Goal: Task Accomplishment & Management: Use online tool/utility

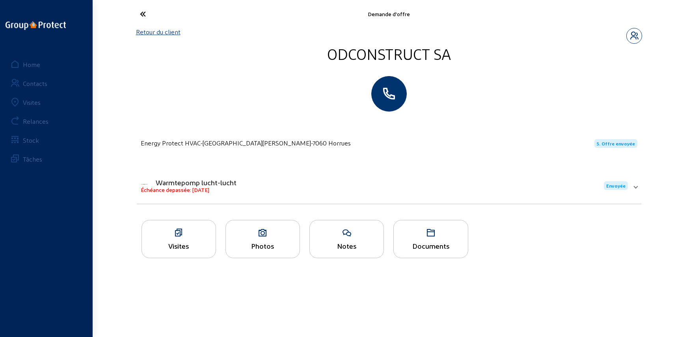
click at [169, 31] on link "Retour du client" at bounding box center [158, 31] width 45 height 7
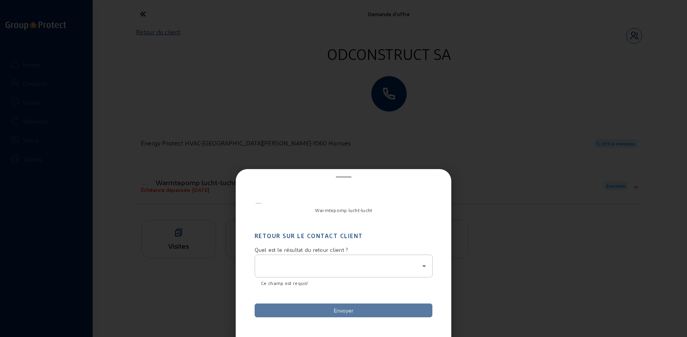
click at [286, 260] on div at bounding box center [343, 266] width 165 height 22
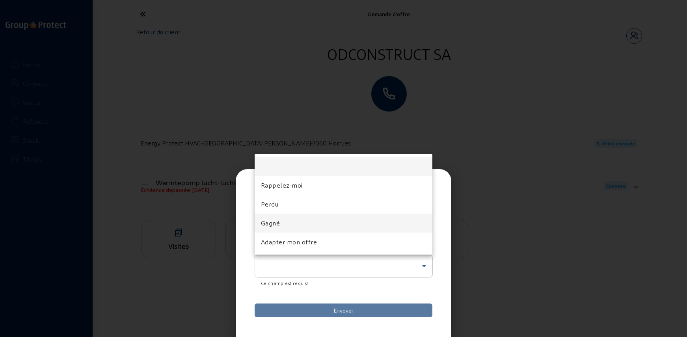
click at [281, 223] on mat-option "Gagné" at bounding box center [344, 223] width 178 height 19
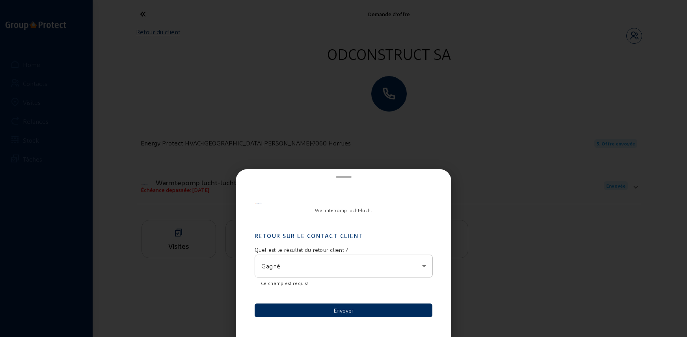
click at [301, 308] on button "Envoyer" at bounding box center [344, 311] width 178 height 14
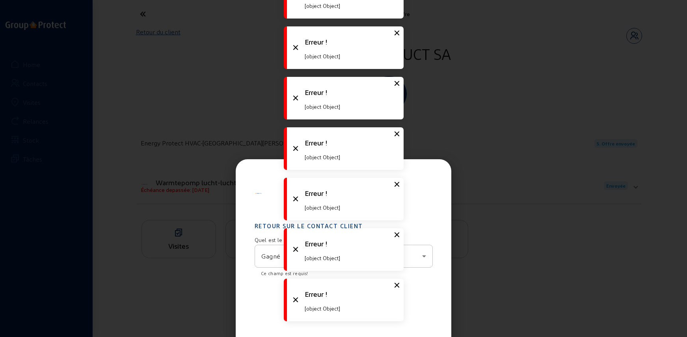
click at [200, 124] on div at bounding box center [343, 168] width 687 height 337
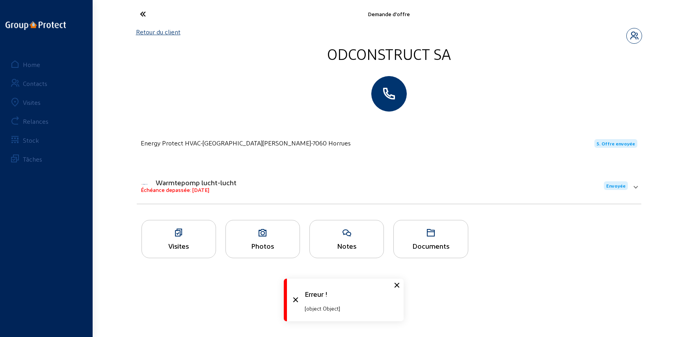
click at [189, 90] on div at bounding box center [389, 93] width 506 height 35
click at [163, 32] on link "Retour du client" at bounding box center [158, 31] width 45 height 7
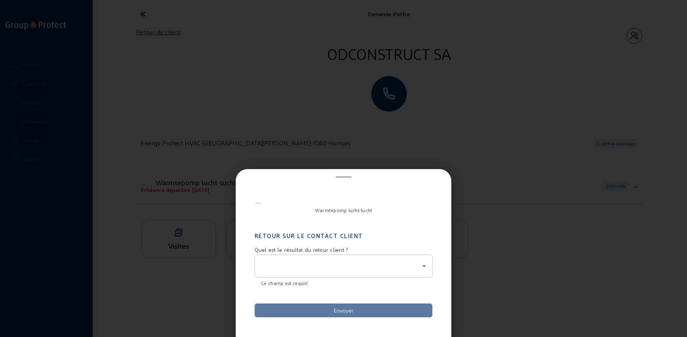
click at [312, 260] on div at bounding box center [343, 266] width 165 height 22
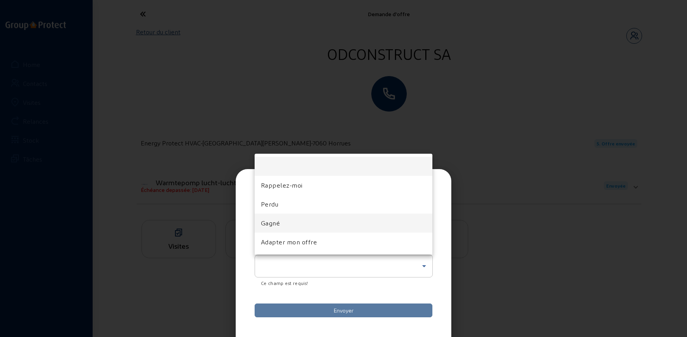
click at [310, 220] on mat-option "Gagné" at bounding box center [344, 223] width 178 height 19
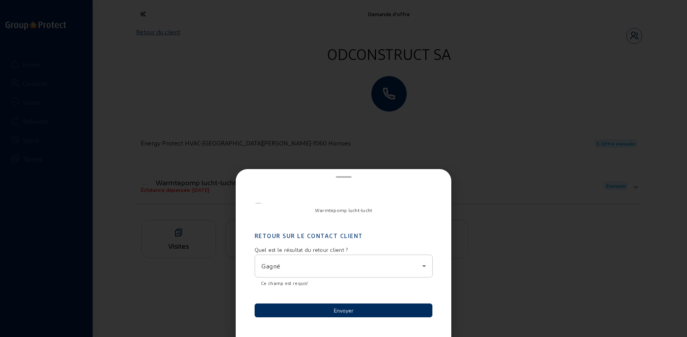
click at [346, 313] on button "Envoyer" at bounding box center [344, 311] width 178 height 14
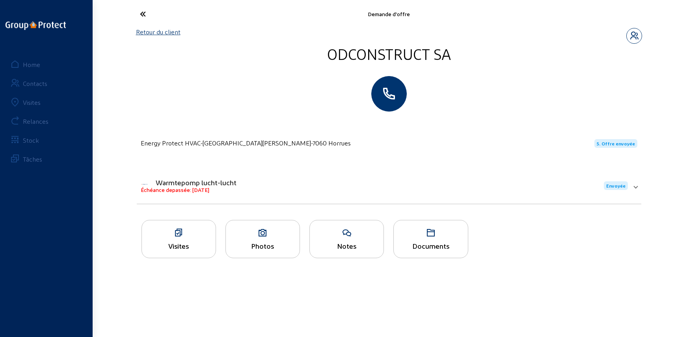
click at [87, 313] on div "Home Contacts Visites Relances Stock Tâches" at bounding box center [46, 168] width 93 height 337
